Goal: Transaction & Acquisition: Subscribe to service/newsletter

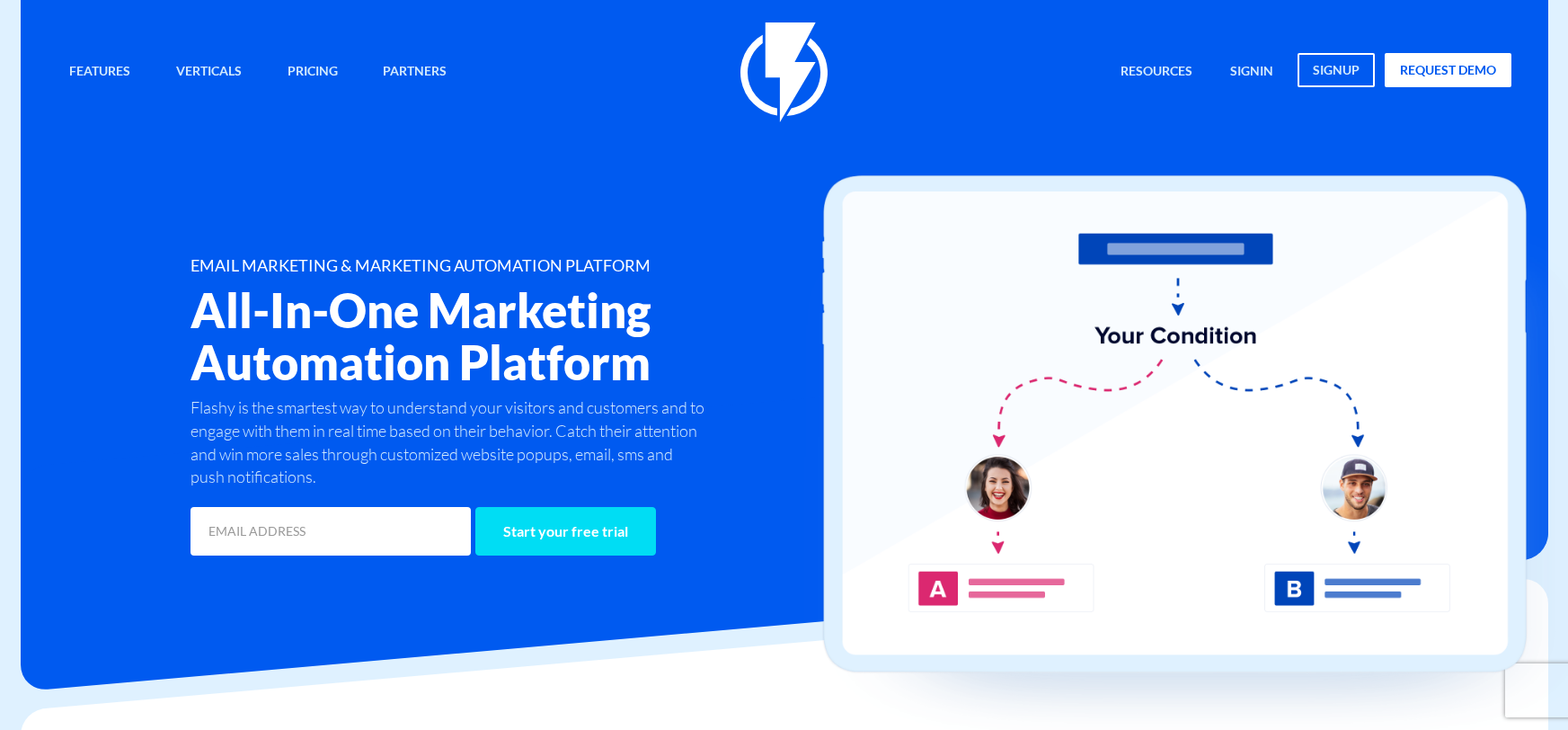
click at [506, 540] on input "Start your free trial" at bounding box center [565, 531] width 180 height 49
click at [315, 532] on input "email" at bounding box center [330, 531] width 281 height 49
type input "ereznewman@gmail.com"
click at [552, 541] on input "Start your free trial" at bounding box center [565, 531] width 180 height 49
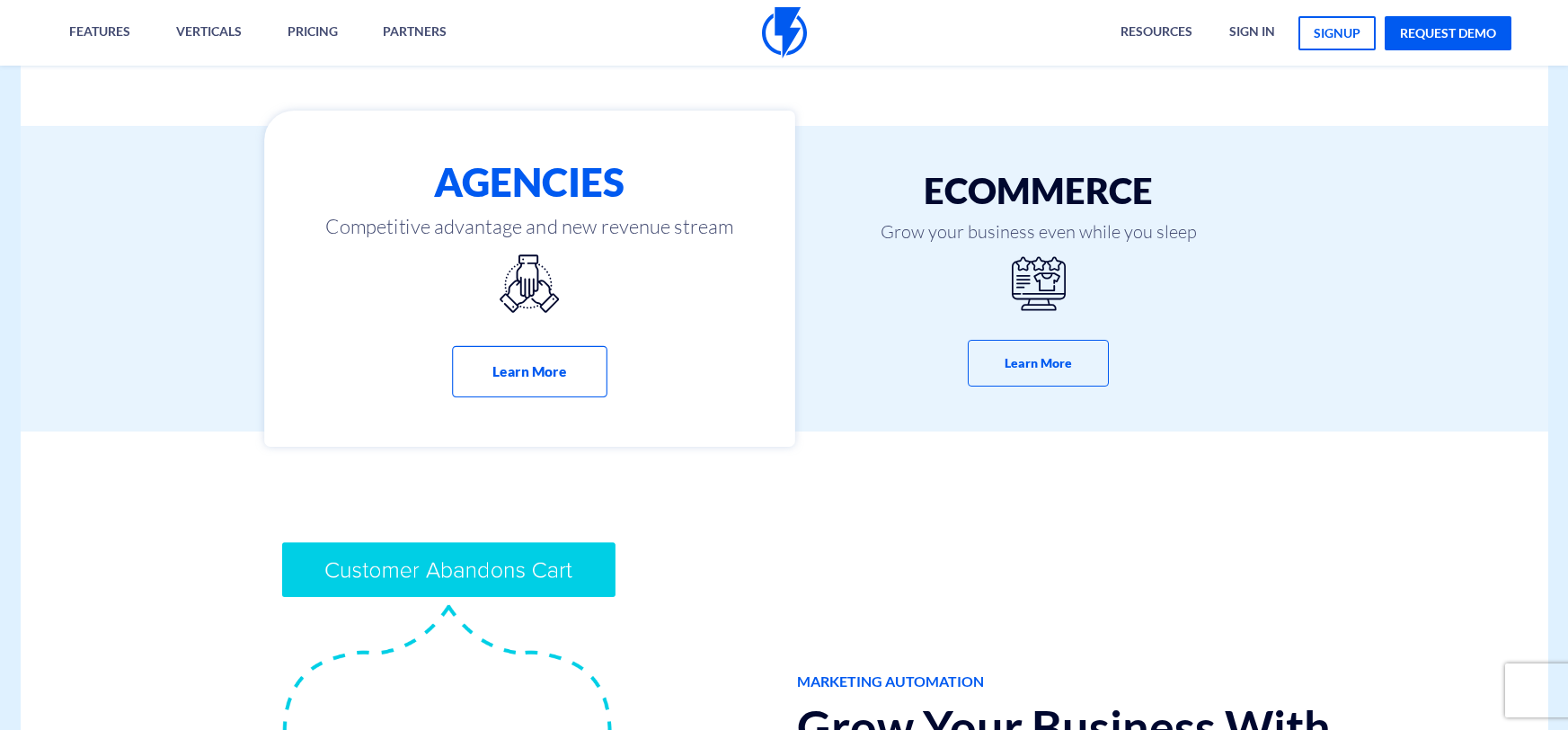
scroll to position [1053, 0]
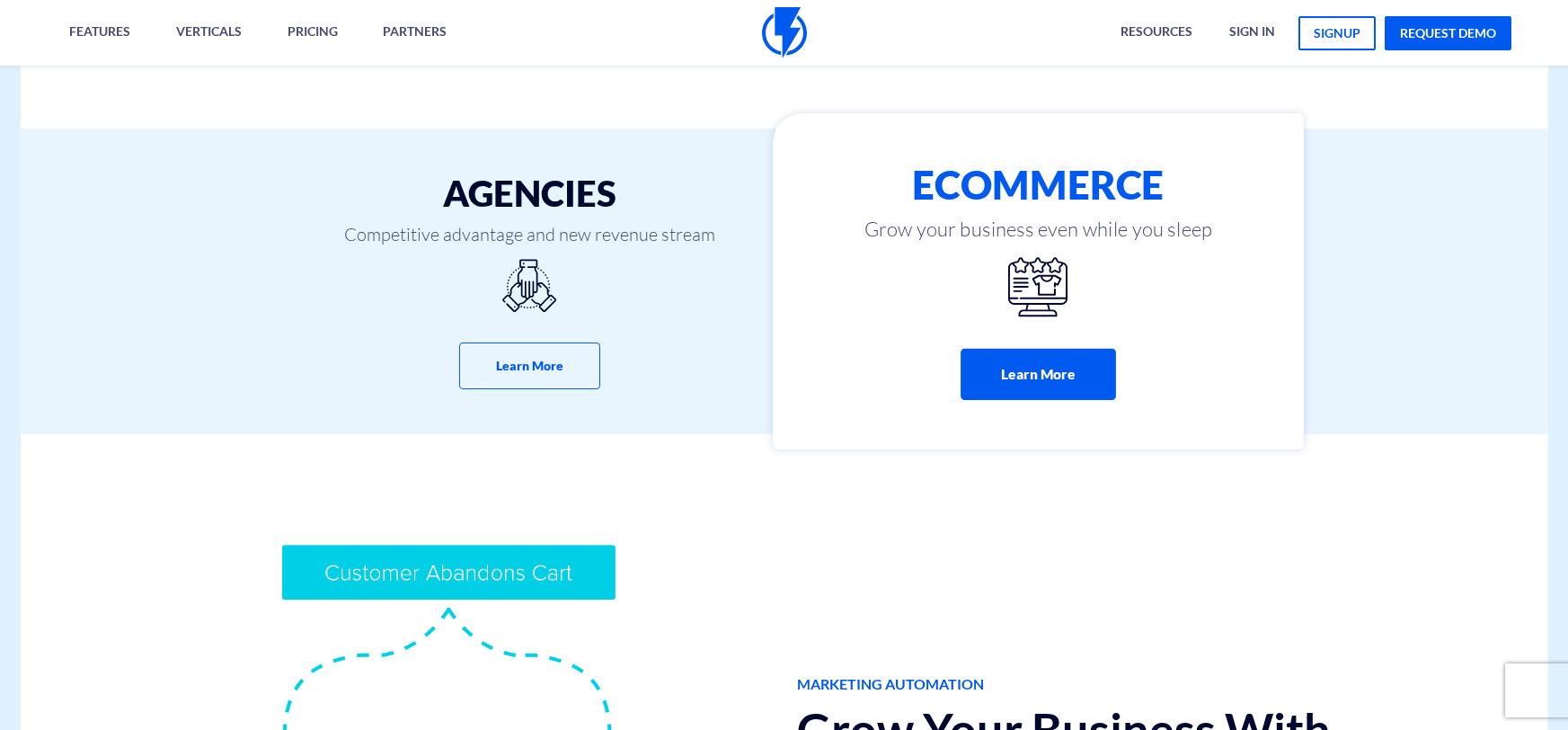
click at [999, 364] on button "Learn More" at bounding box center [1038, 374] width 155 height 52
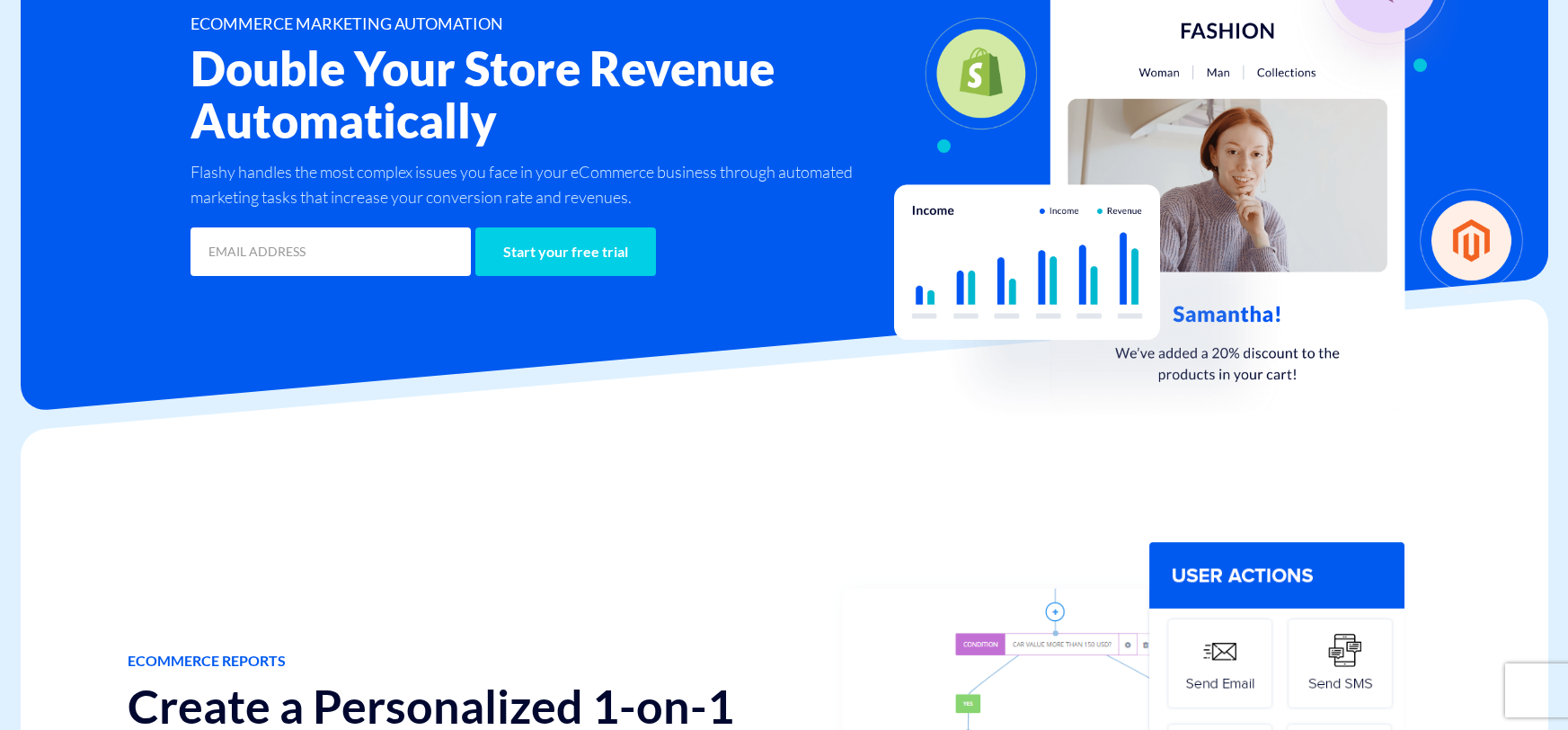
scroll to position [134, 0]
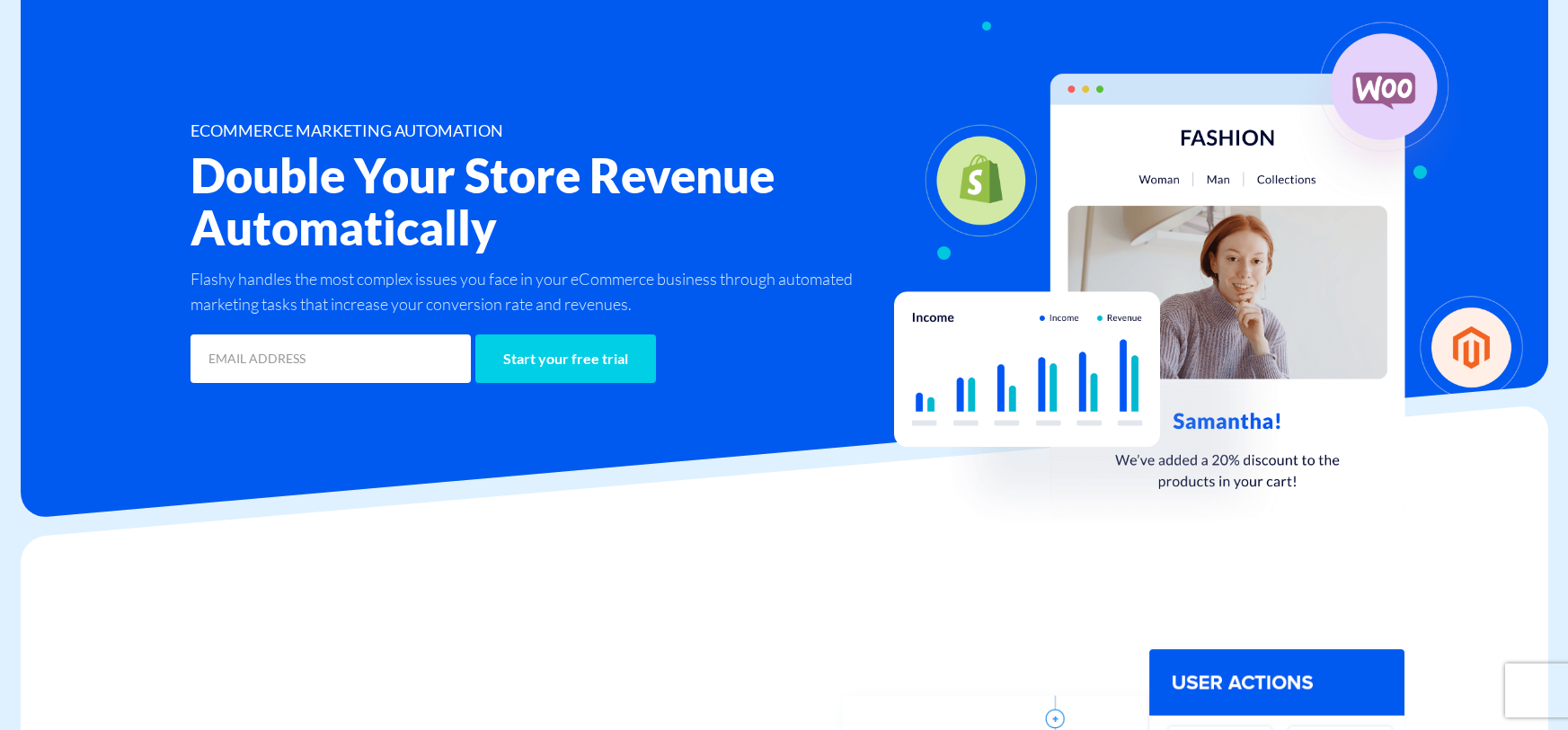
click at [531, 271] on p "Flashy handles the most complex issues you face in your eCommerce business thro…" at bounding box center [540, 291] width 701 height 51
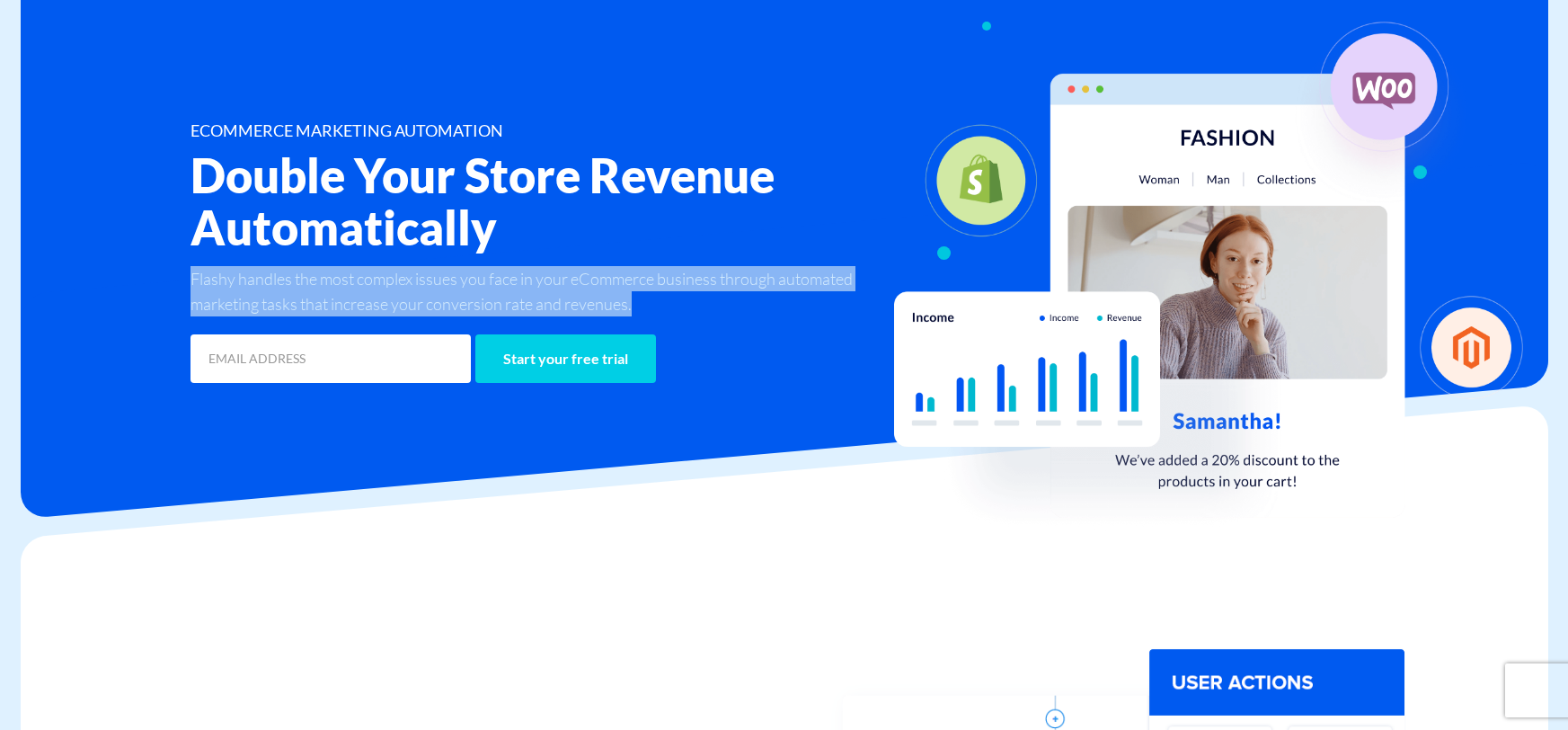
click at [531, 271] on p "Flashy handles the most complex issues you face in your eCommerce business thro…" at bounding box center [540, 291] width 701 height 51
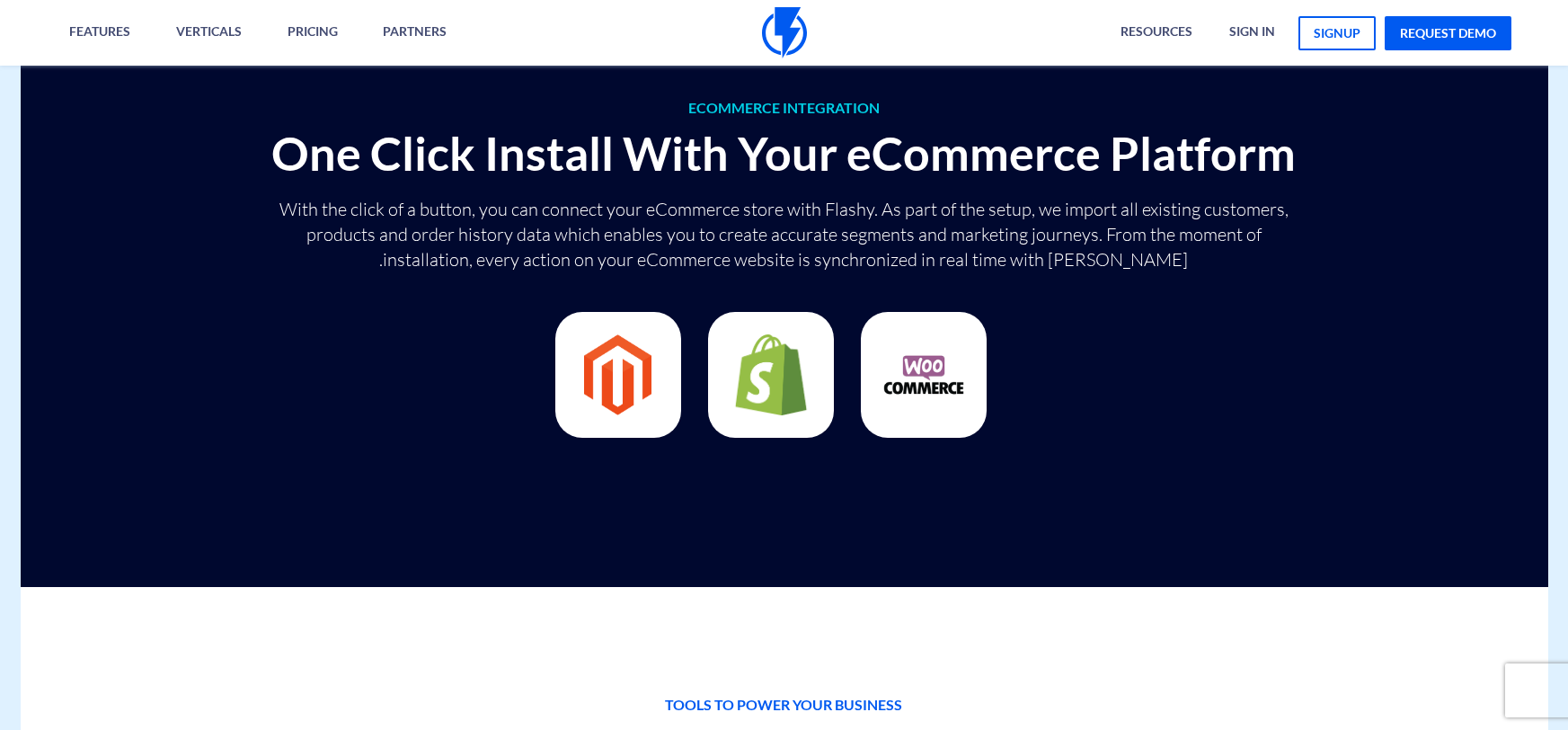
scroll to position [5490, 0]
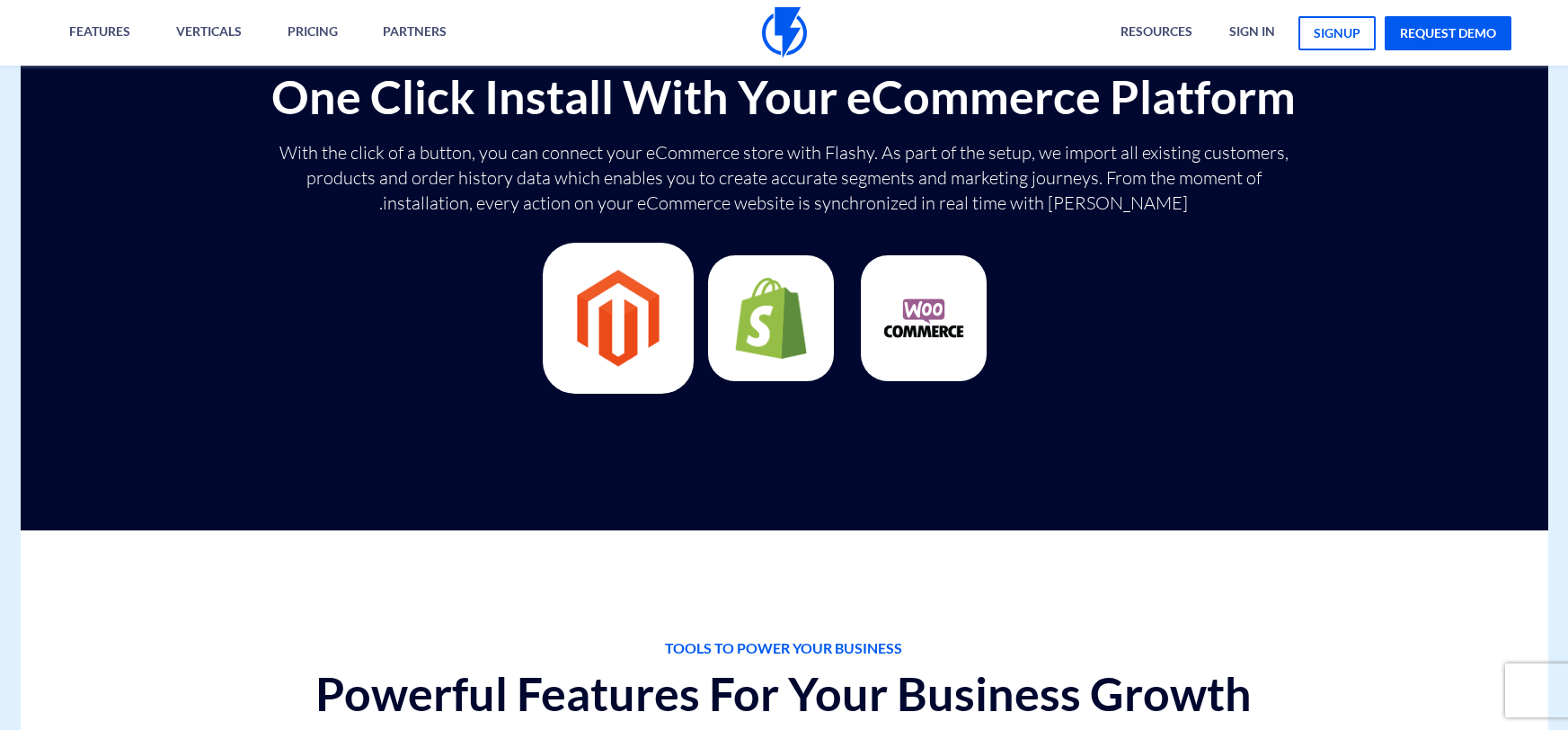
click at [620, 298] on img at bounding box center [618, 319] width 82 height 97
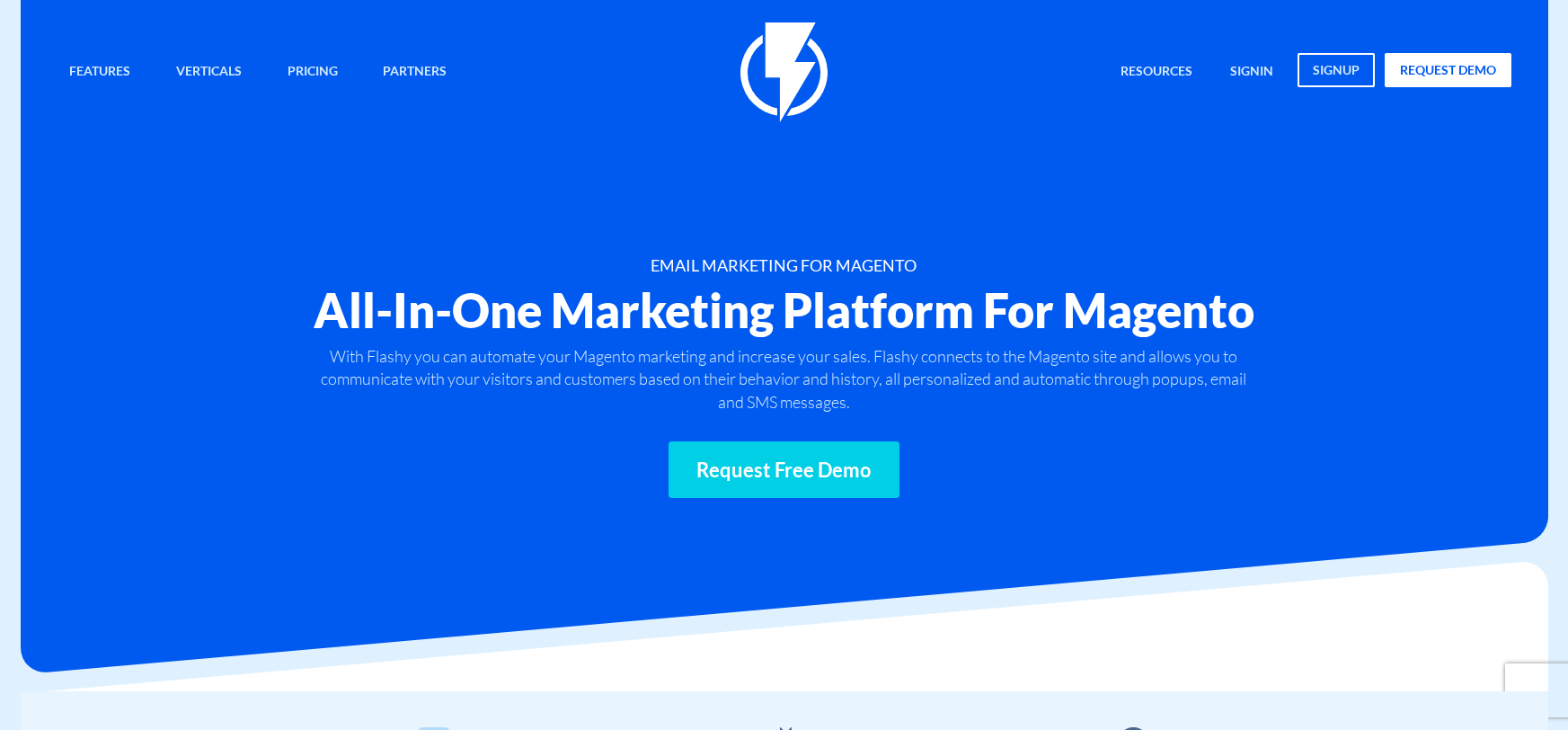
click at [1076, 375] on p "With Flashy you can automate your Magento marketing and increase your sales. Fl…" at bounding box center [784, 379] width 943 height 69
drag, startPoint x: 1038, startPoint y: 353, endPoint x: 1122, endPoint y: 356, distance: 84.1
click at [1122, 356] on p "With Flashy you can automate your Magento marketing and increase your sales. Fl…" at bounding box center [784, 379] width 943 height 69
click at [1084, 358] on p "With Flashy you can automate your Magento marketing and increase your sales. Fl…" at bounding box center [784, 379] width 943 height 69
drag, startPoint x: 1029, startPoint y: 361, endPoint x: 1124, endPoint y: 363, distance: 95.0
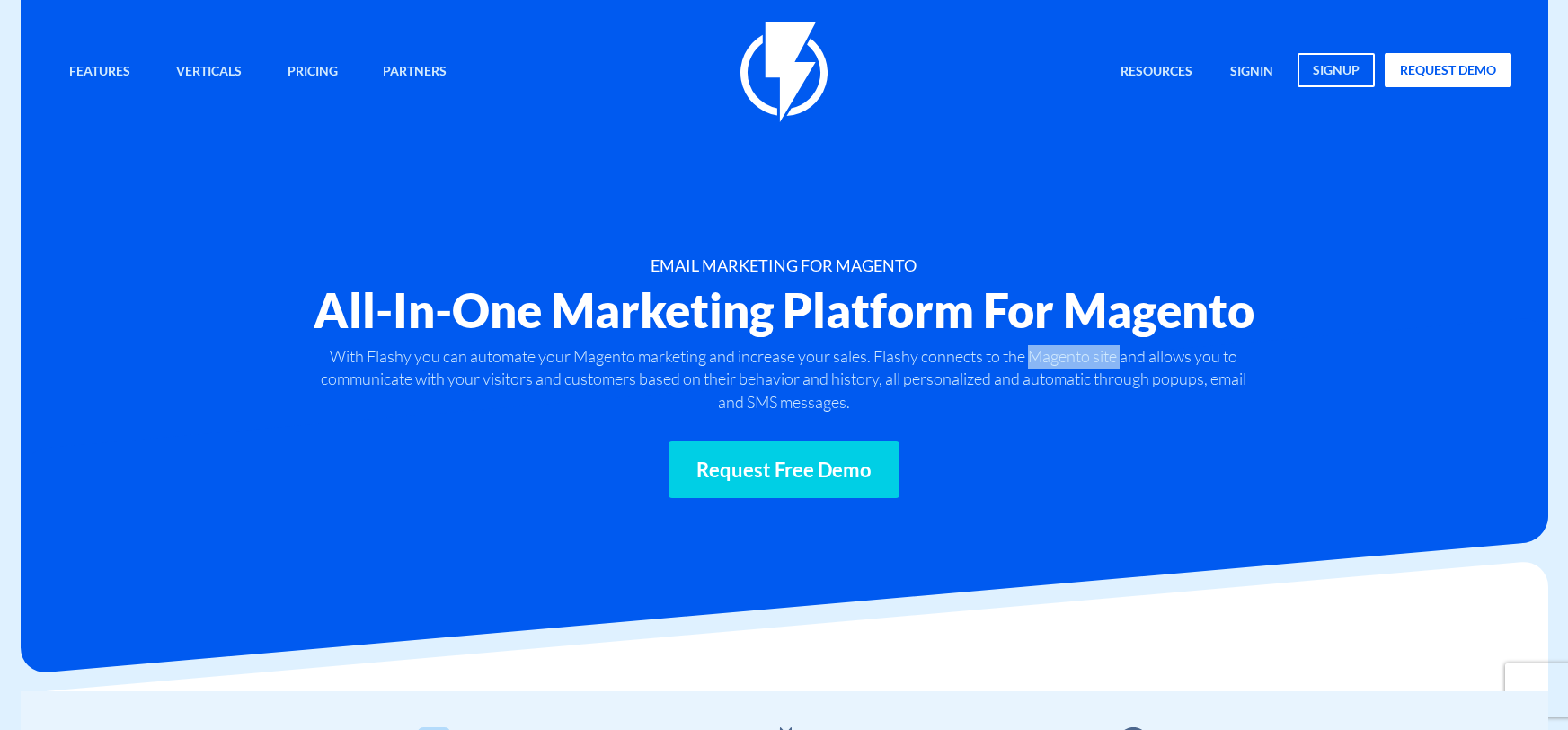
click at [1124, 363] on p "With Flashy you can automate your Magento marketing and increase your sales. Fl…" at bounding box center [784, 379] width 943 height 69
copy p "Magento site"
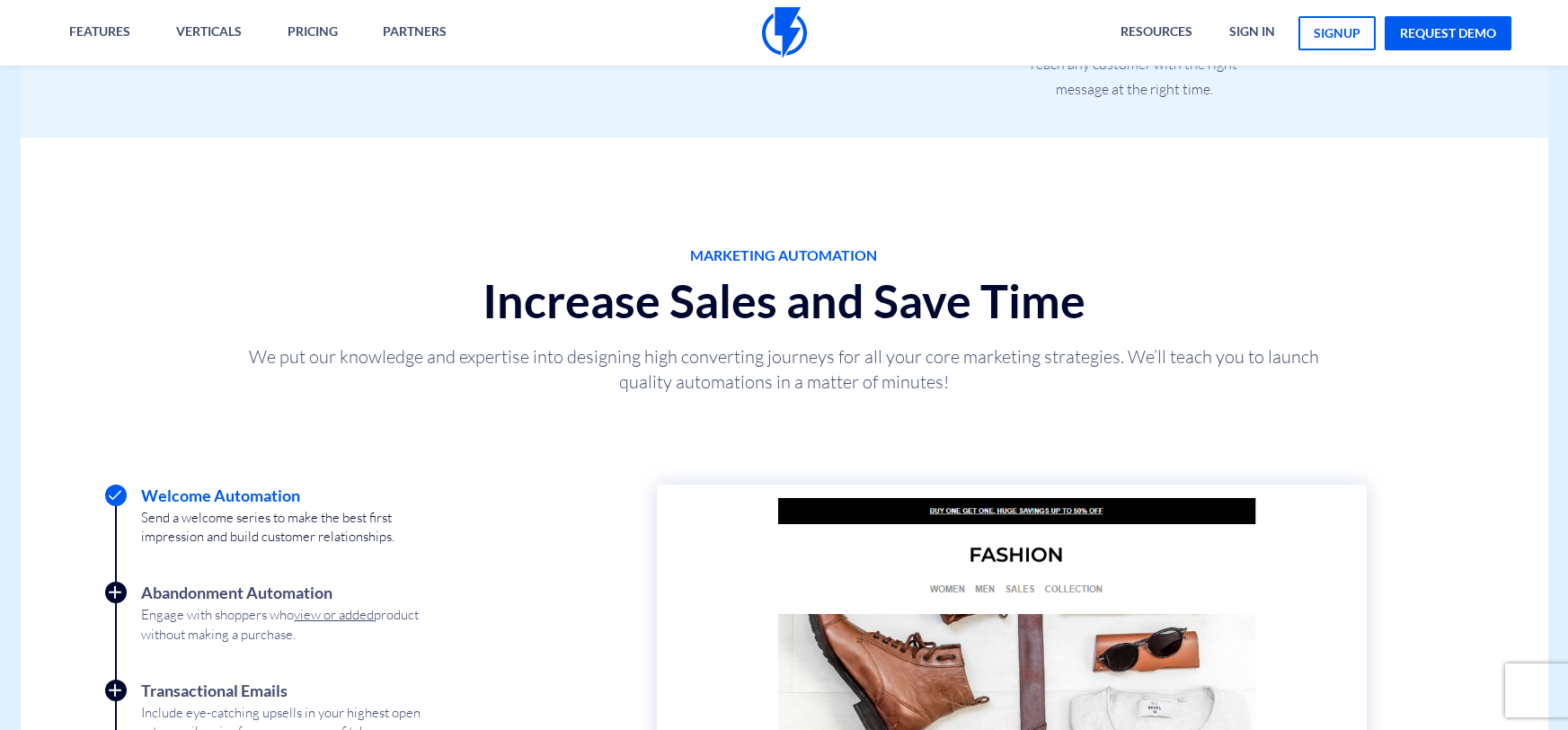
scroll to position [951, 0]
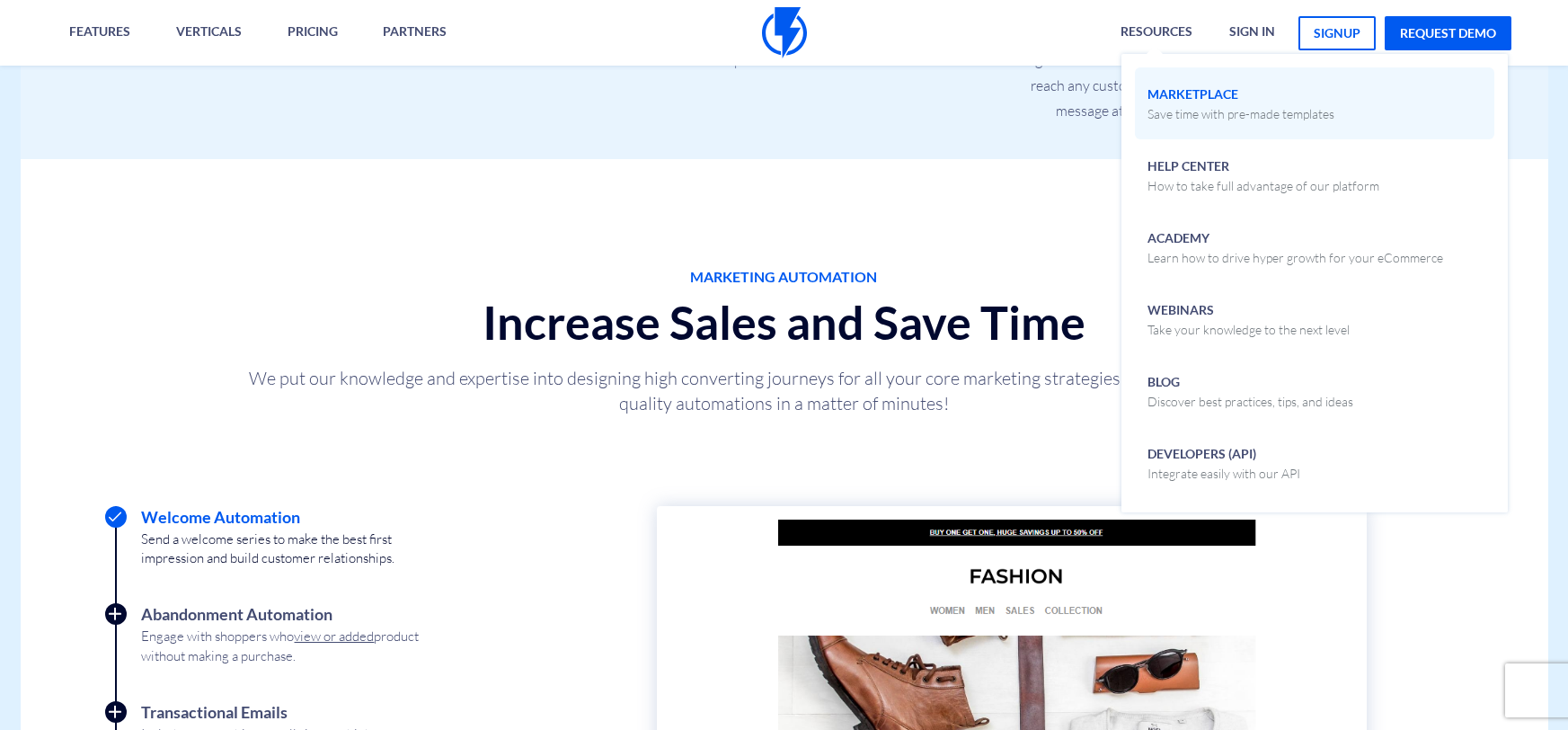
click at [1242, 103] on span "Marketplace Save time with pre-made templates" at bounding box center [1242, 101] width 187 height 42
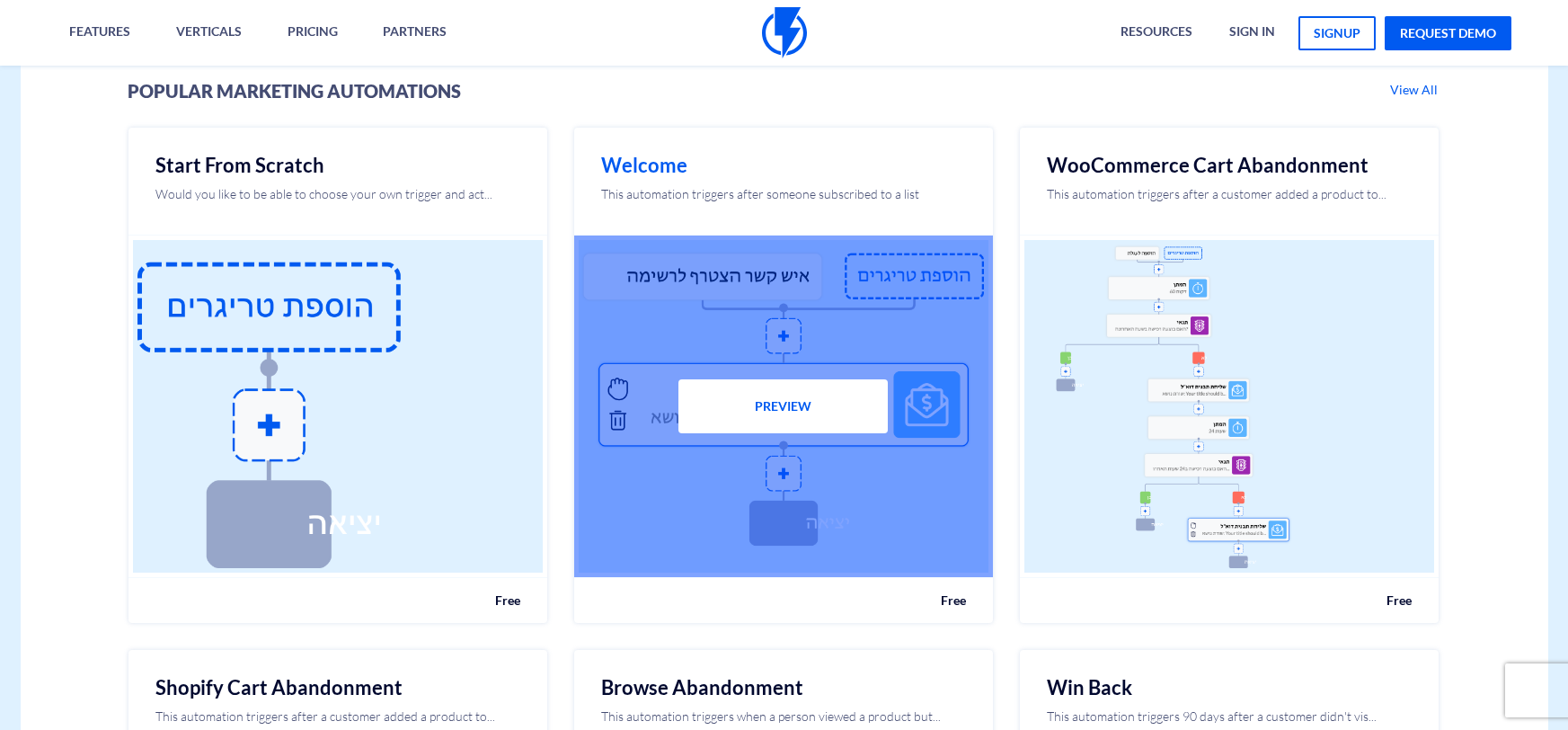
scroll to position [512, 0]
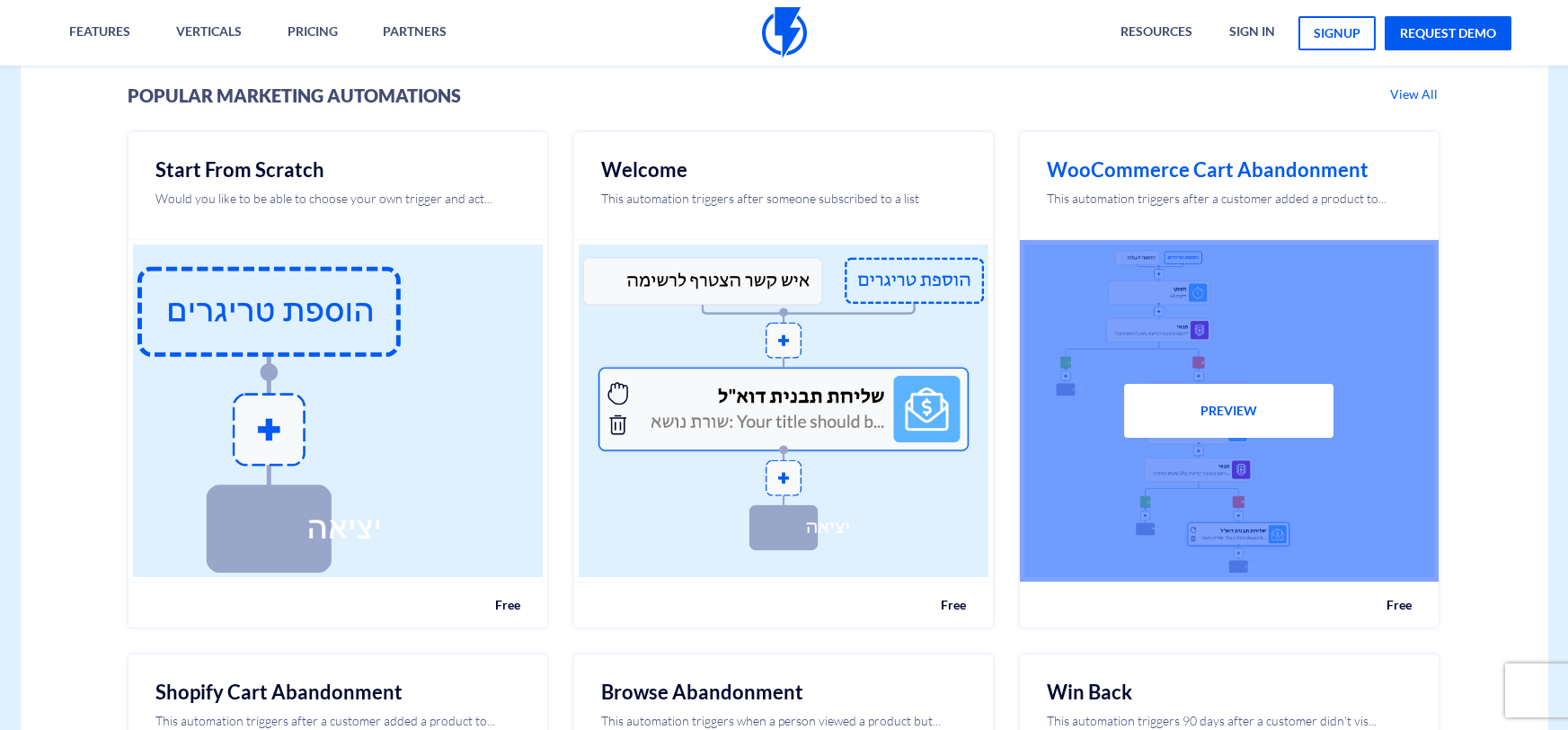
click at [1221, 412] on button "Preview" at bounding box center [1228, 410] width 210 height 54
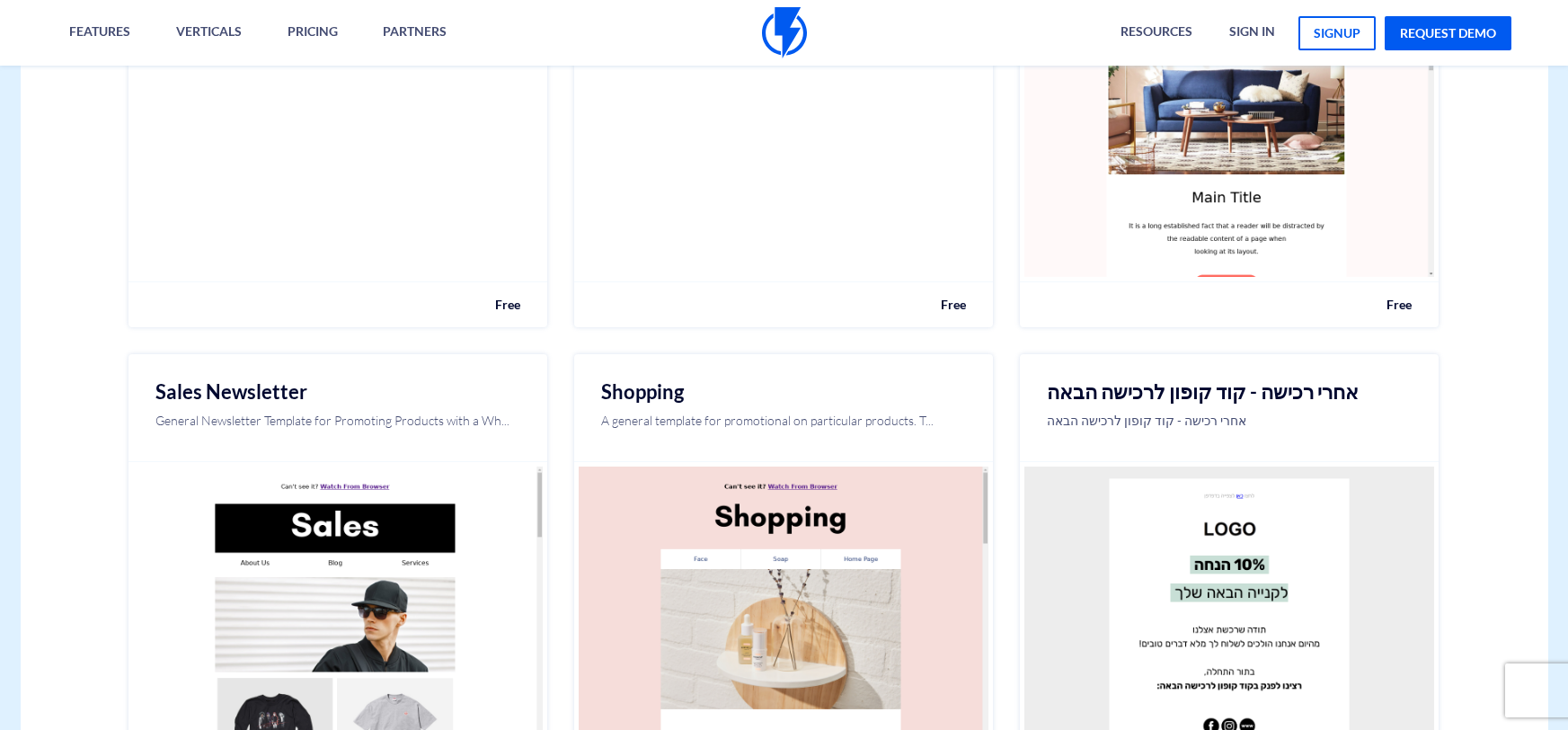
scroll to position [3266, 0]
